Goal: Information Seeking & Learning: Learn about a topic

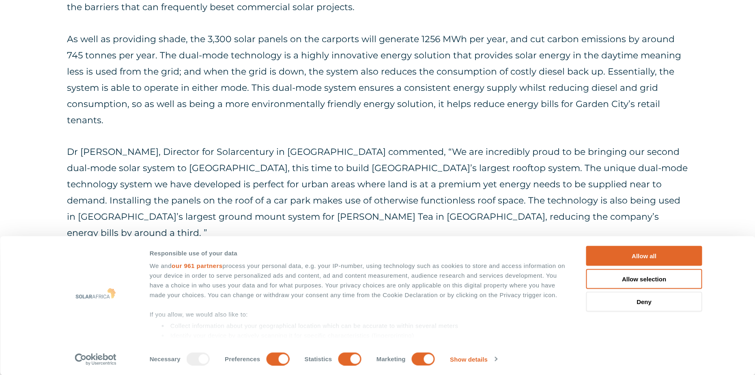
scroll to position [527, 0]
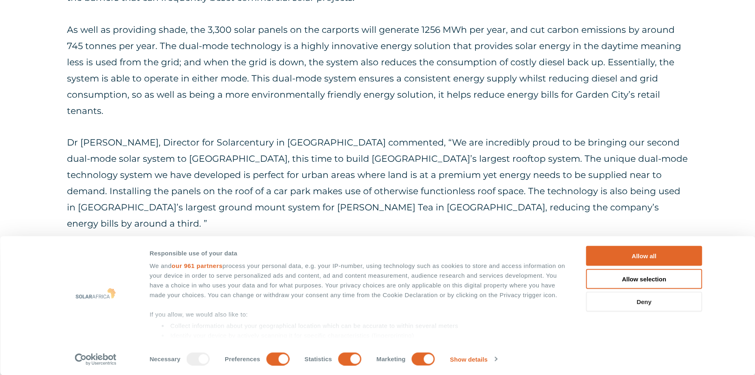
click at [654, 307] on button "Deny" at bounding box center [644, 302] width 116 height 20
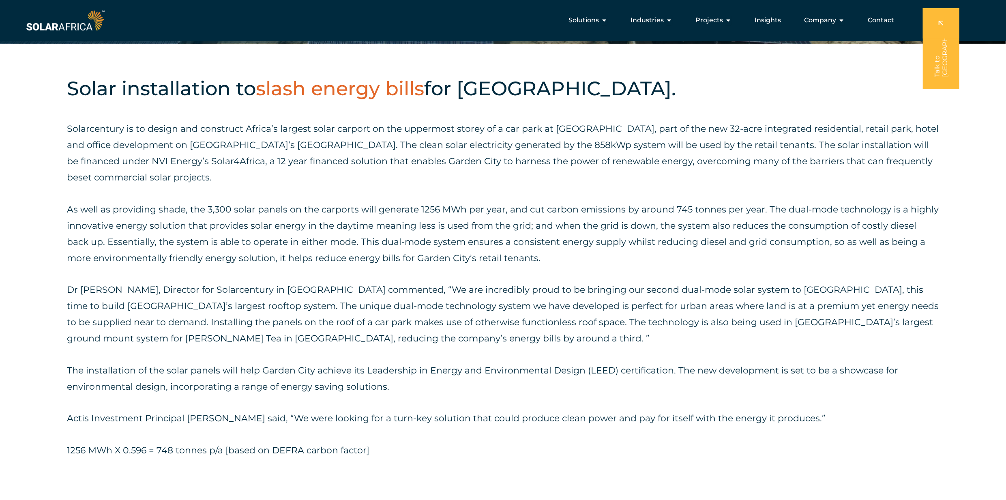
scroll to position [373, 0]
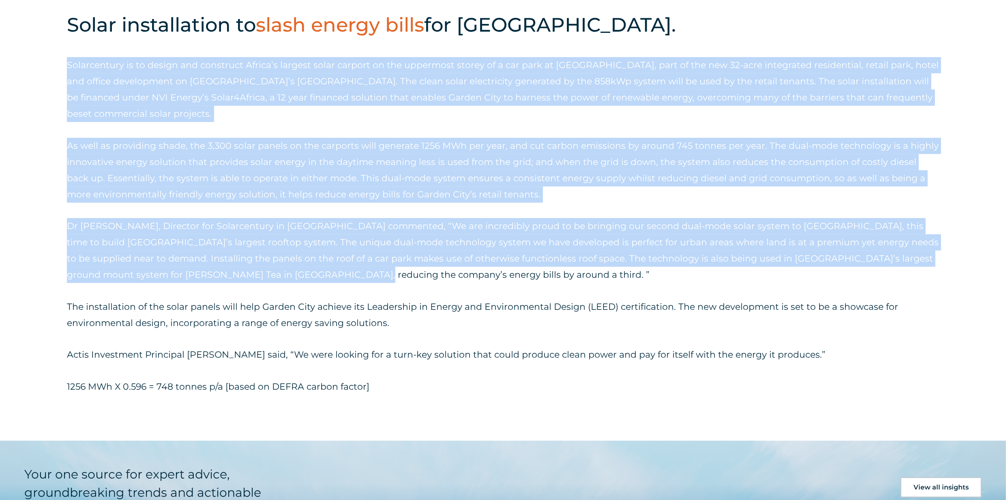
drag, startPoint x: 58, startPoint y: 208, endPoint x: 374, endPoint y: 188, distance: 316.1
click at [304, 236] on div "Solar installation to slash energy bills for [GEOGRAPHIC_DATA]. Solarcentury is…" at bounding box center [503, 210] width 1006 height 461
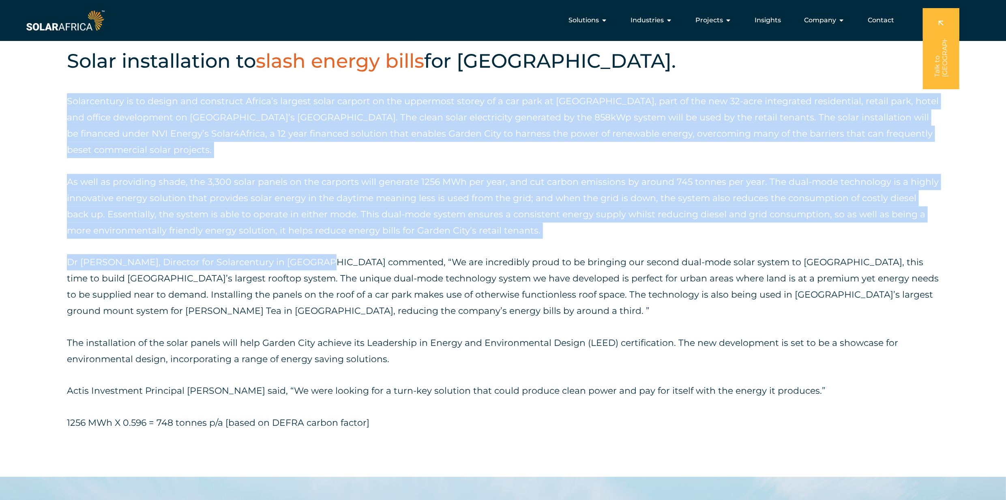
scroll to position [481, 0]
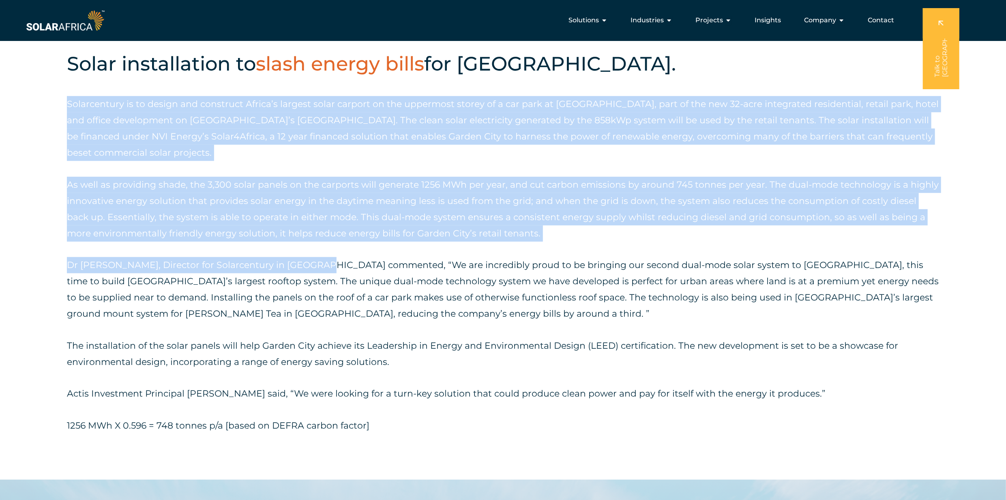
click at [25, 117] on div "Solar installation to slash energy bills for [GEOGRAPHIC_DATA]. Solarcentury is…" at bounding box center [503, 249] width 1006 height 461
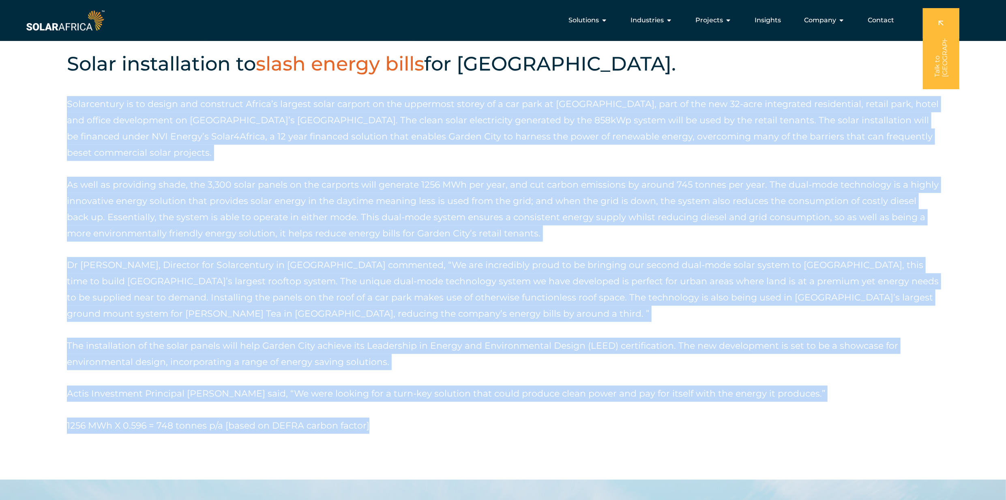
drag, startPoint x: 57, startPoint y: 102, endPoint x: 820, endPoint y: 419, distance: 825.8
click at [754, 375] on div "Solar installation to slash energy bills for [GEOGRAPHIC_DATA]. Solarcentury is…" at bounding box center [503, 249] width 1006 height 461
copy div "Loremipsumdo si am consec adi elitseddo Eiusmo’t incidid utlab etdolor ma ali e…"
click at [683, 117] on p "Solarcentury is to design and construct Africa’s largest solar carport on the u…" at bounding box center [503, 128] width 872 height 65
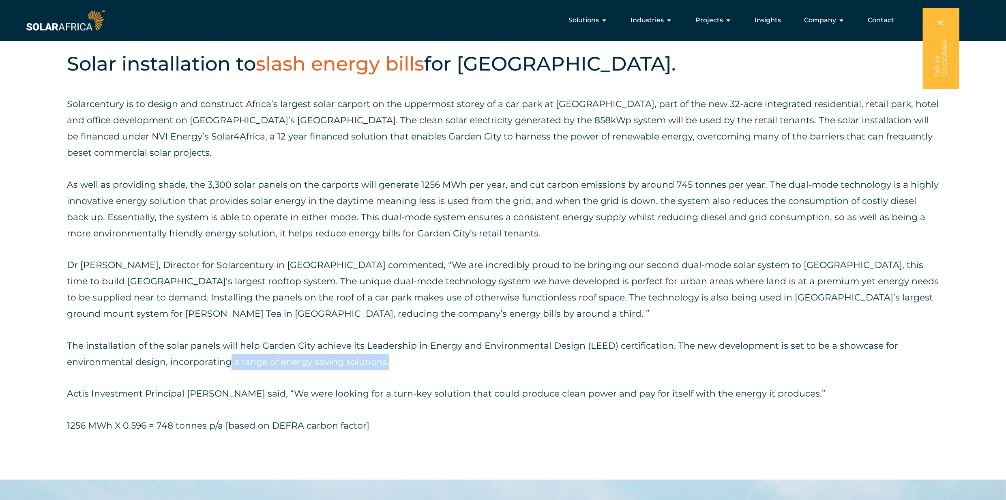
drag, startPoint x: 231, startPoint y: 366, endPoint x: 416, endPoint y: 362, distance: 185.0
click at [416, 362] on p "The installation of the solar panels will help Garden City achieve its Leadersh…" at bounding box center [503, 354] width 872 height 32
copy p "a range of energy saving solutions."
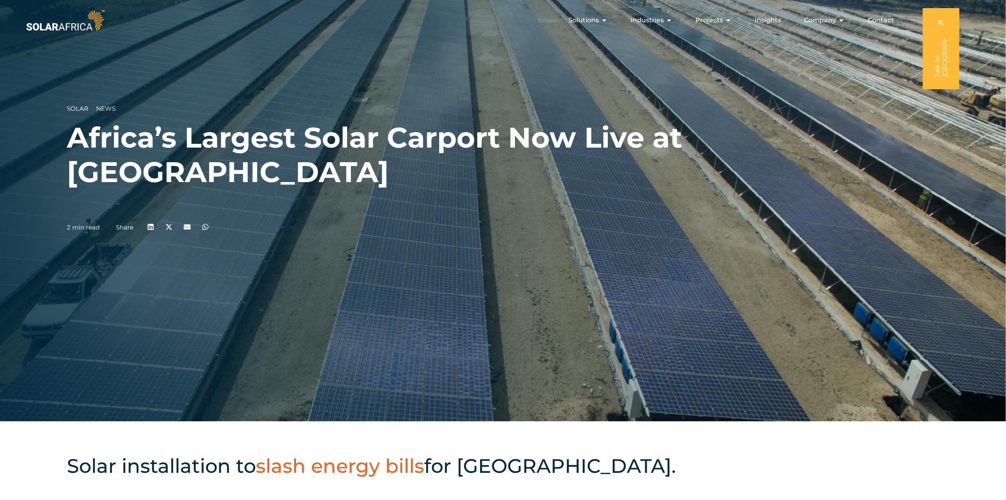
scroll to position [0, 0]
